Goal: Task Accomplishment & Management: Use online tool/utility

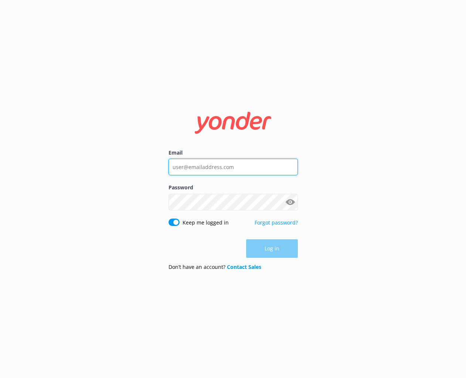
click at [256, 169] on input "Email" at bounding box center [232, 166] width 129 height 17
type input "[PERSON_NAME][EMAIL_ADDRESS][DOMAIN_NAME]"
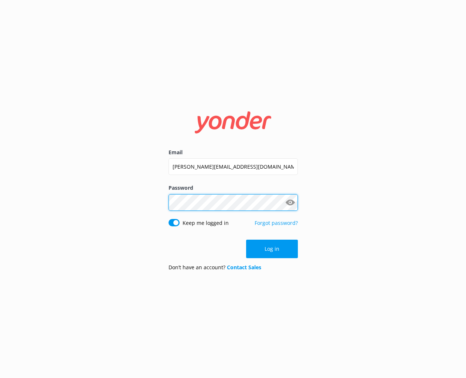
click button "Log in" at bounding box center [272, 248] width 52 height 18
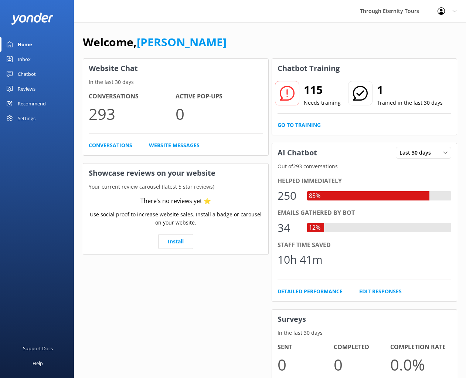
click at [31, 73] on div "Chatbot" at bounding box center [27, 73] width 18 height 15
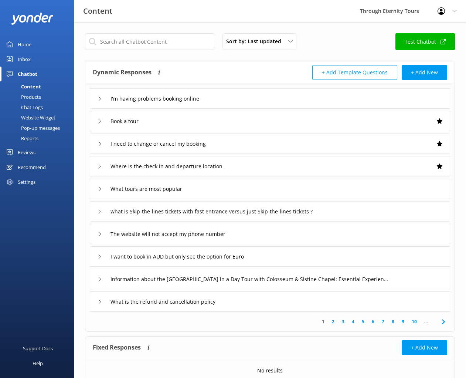
click at [28, 61] on div "Inbox" at bounding box center [24, 59] width 13 height 15
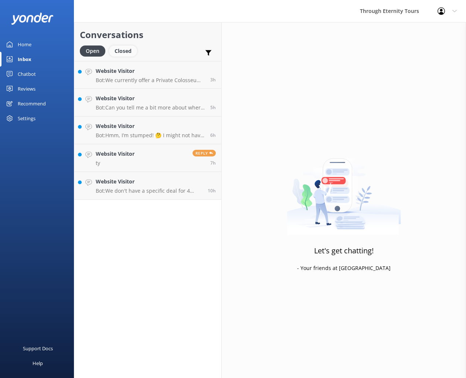
click at [121, 51] on div "Closed" at bounding box center [123, 50] width 28 height 11
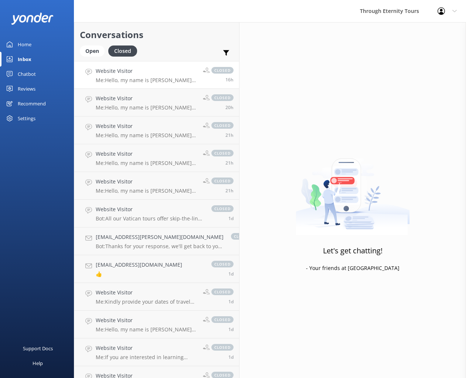
click at [131, 79] on p "Me: Hello, my name is [PERSON_NAME] from Through Eternity Tours. Thank you for …" at bounding box center [147, 80] width 102 height 7
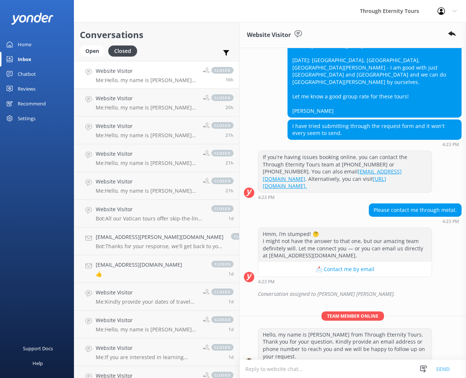
scroll to position [160, 0]
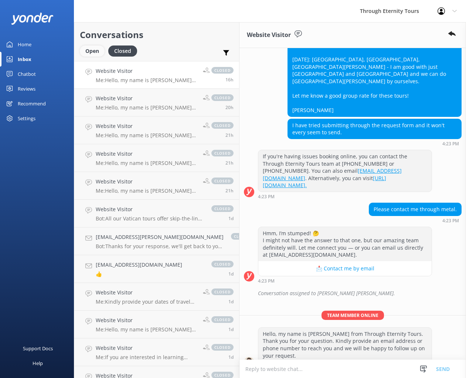
click at [95, 52] on div "Open" at bounding box center [92, 50] width 25 height 11
